Goal: Check status

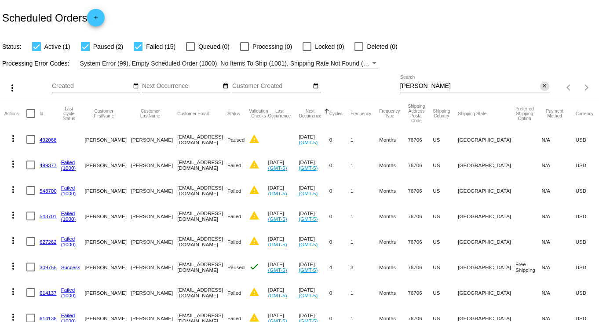
click at [536, 87] on div "[PERSON_NAME] Search close" at bounding box center [474, 83] width 149 height 17
click at [516, 86] on input "[PERSON_NAME]" at bounding box center [470, 86] width 140 height 7
click at [541, 85] on mat-icon "close" at bounding box center [544, 86] width 6 height 7
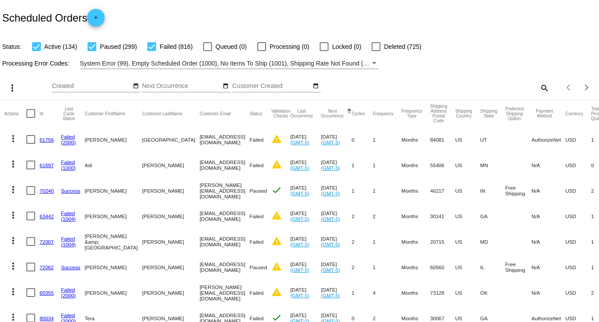
click at [539, 88] on mat-icon "search" at bounding box center [544, 88] width 11 height 14
paste input "[EMAIL_ADDRESS][DOMAIN_NAME]"
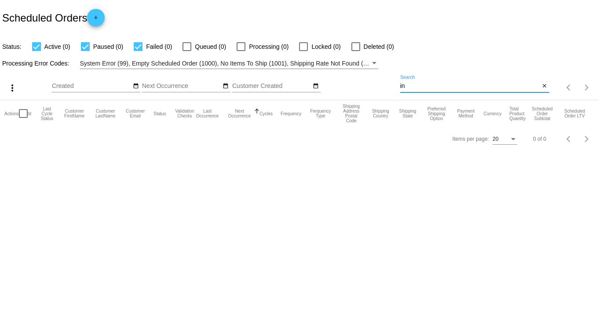
type input "i"
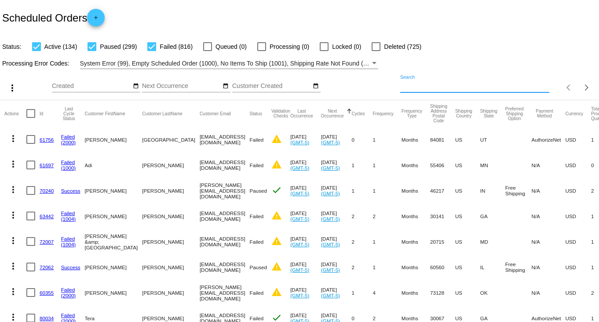
paste input "[EMAIL_ADDRESS][DOMAIN_NAME]"
type input "[EMAIL_ADDRESS][DOMAIN_NAME]"
